Goal: Find specific page/section: Find specific page/section

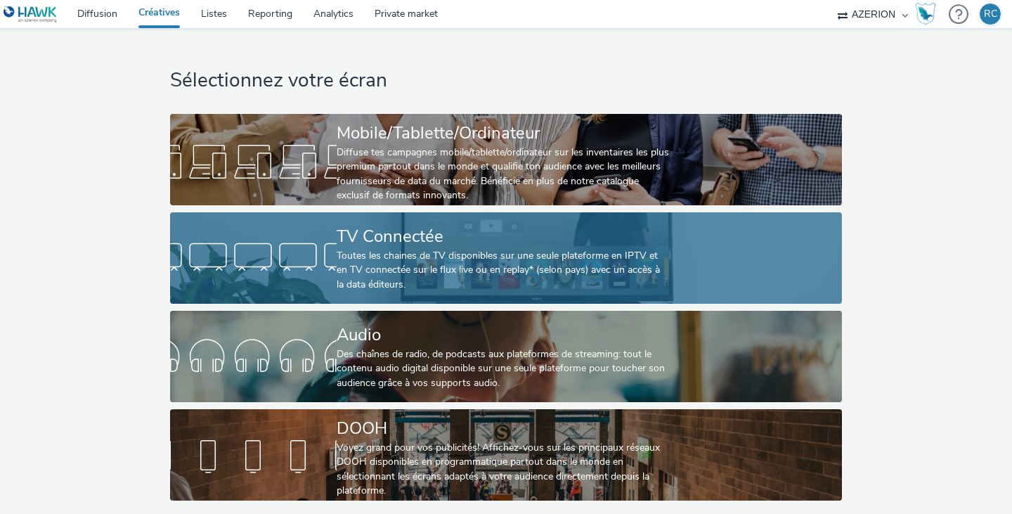
scroll to position [4, 0]
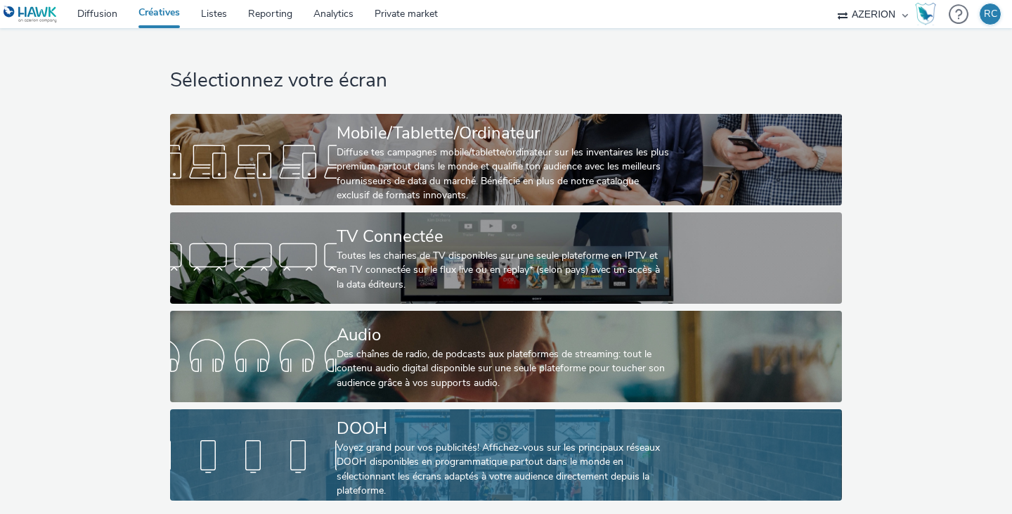
click at [354, 426] on div "DOOH" at bounding box center [503, 428] width 333 height 25
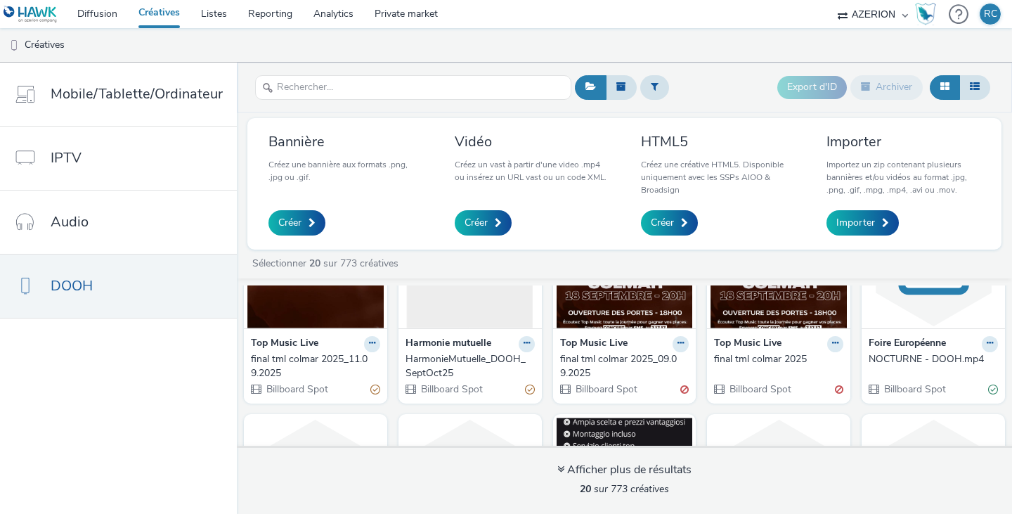
scroll to position [70, 0]
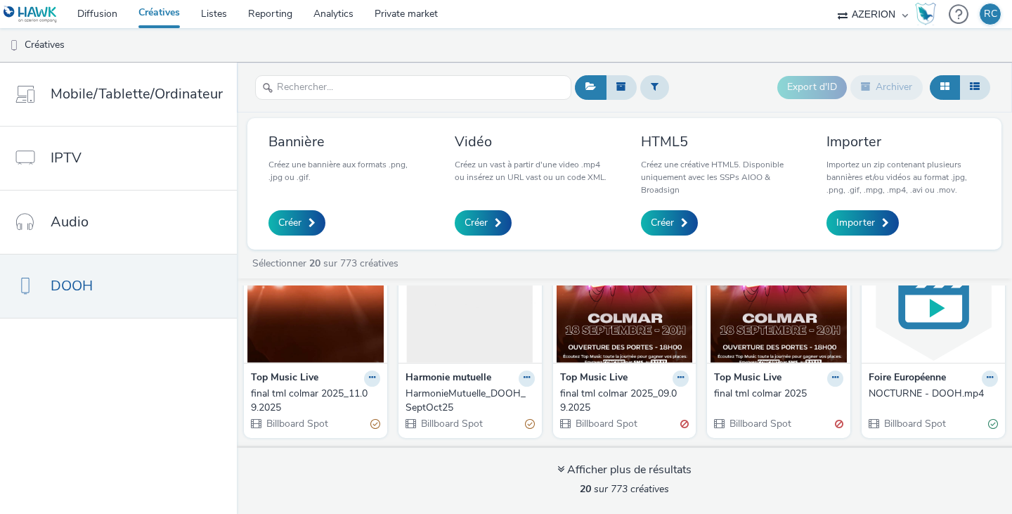
click at [324, 321] on img at bounding box center [315, 294] width 136 height 137
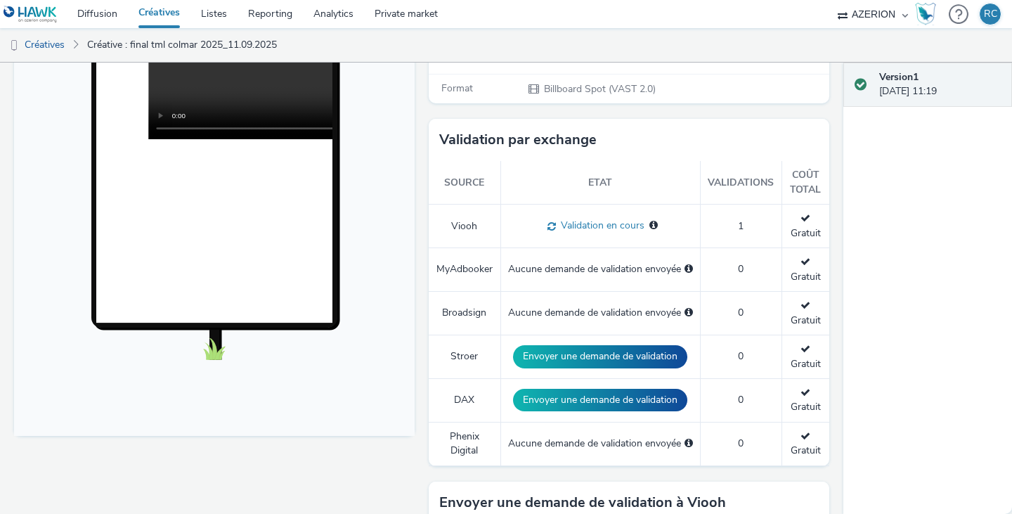
scroll to position [308, 0]
